Goal: Information Seeking & Learning: Find specific fact

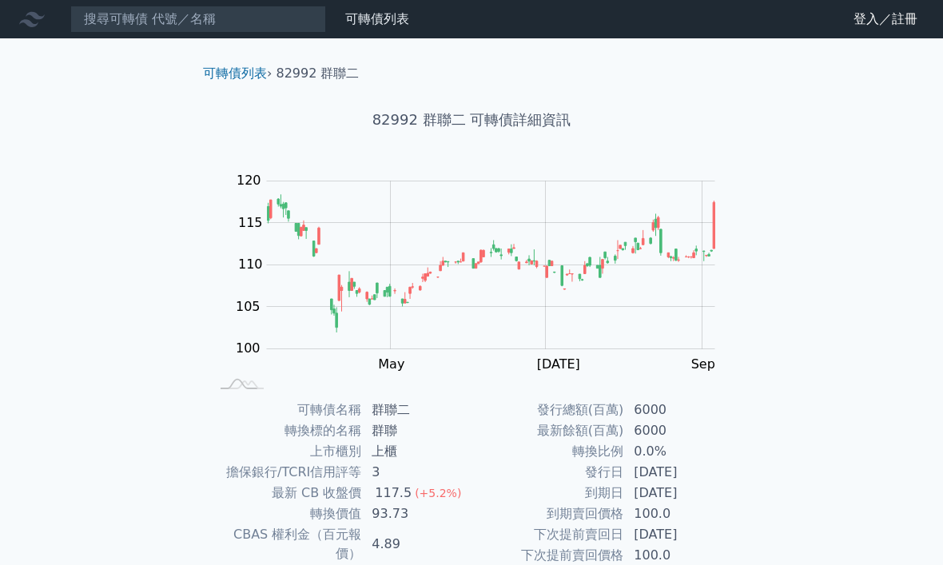
scroll to position [176, 0]
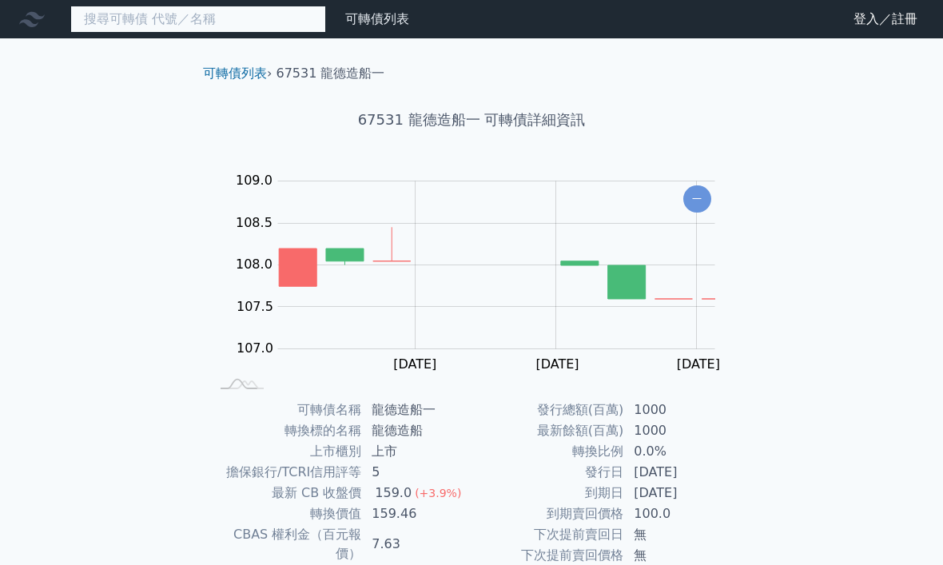
click at [166, 23] on input at bounding box center [198, 19] width 256 height 27
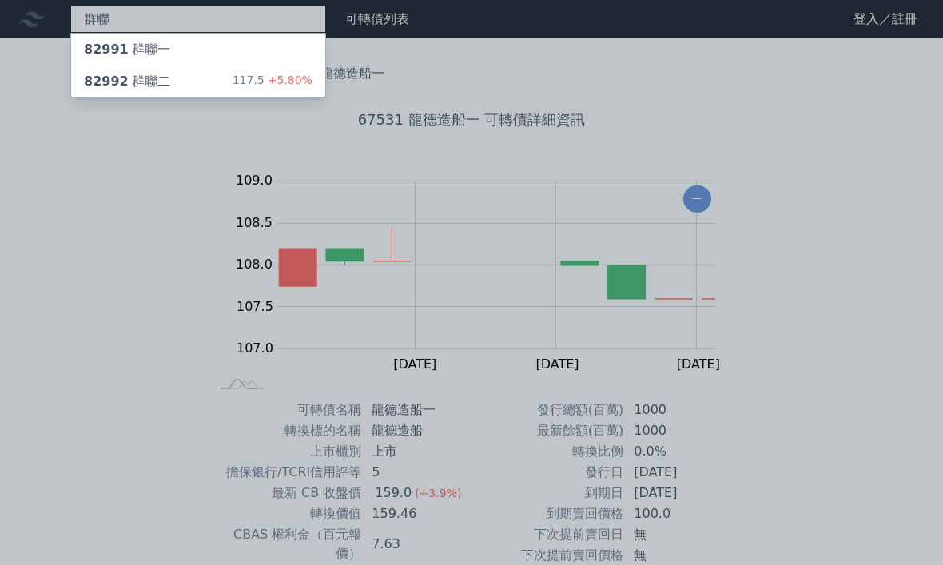
type input "群聯"
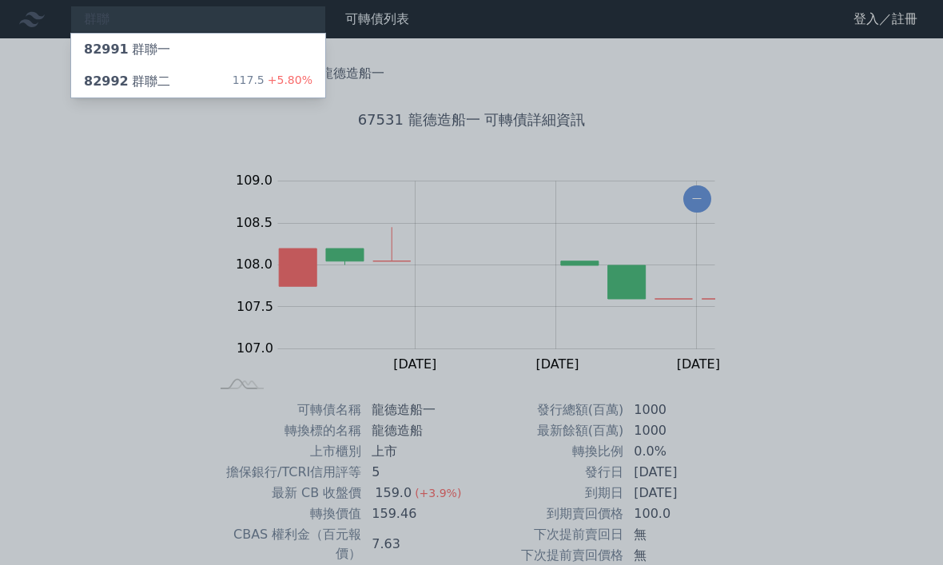
click at [201, 86] on div "82992 群聯二 117.5 +5.80%" at bounding box center [198, 82] width 254 height 32
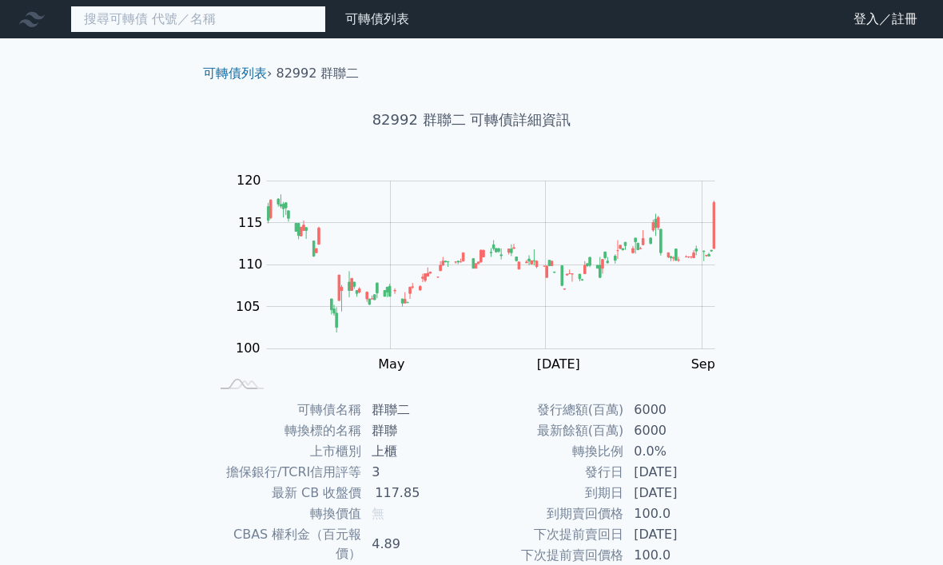
click at [164, 21] on input at bounding box center [198, 19] width 256 height 27
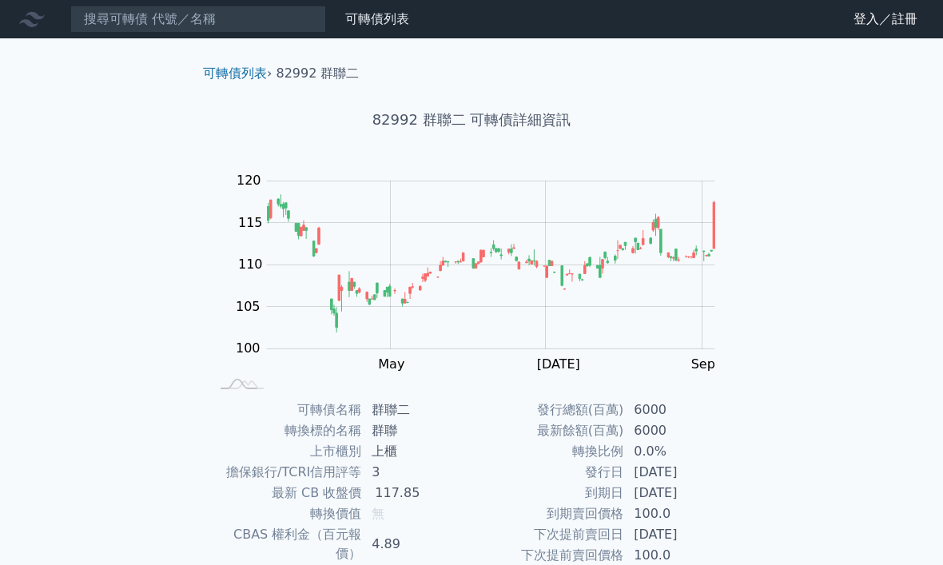
scroll to position [175, 0]
